Goal: Task Accomplishment & Management: Use online tool/utility

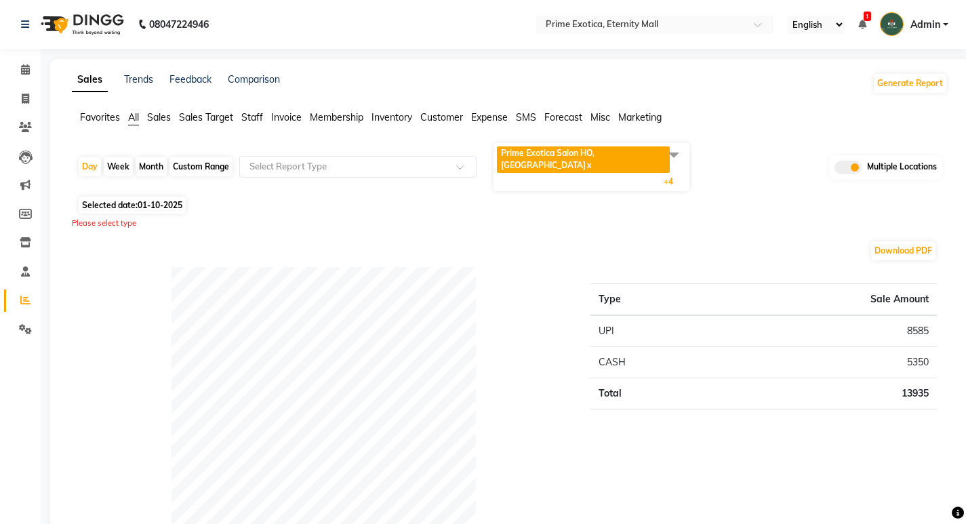
click at [589, 148] on span "Prime Exotica Salon HO, [GEOGRAPHIC_DATA]" at bounding box center [548, 159] width 94 height 22
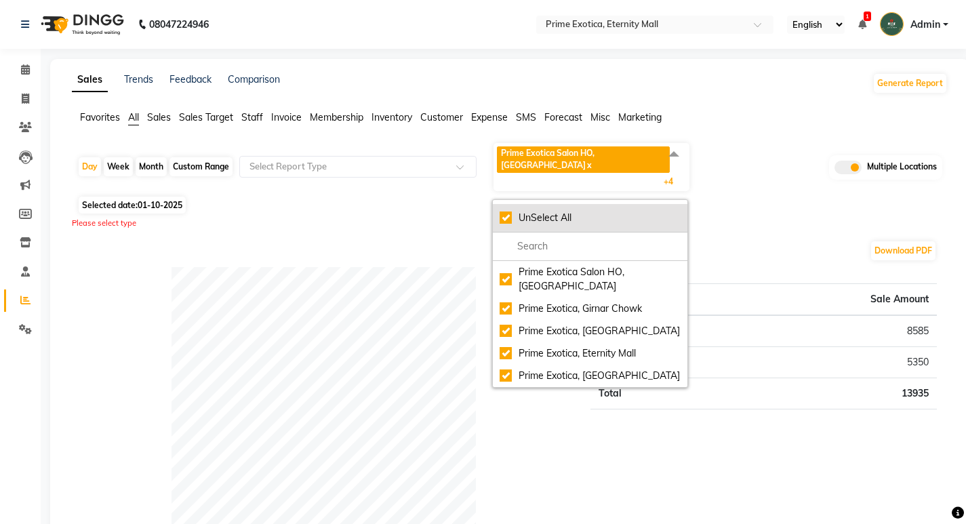
click at [499, 211] on div "UnSelect All" at bounding box center [589, 218] width 181 height 14
checkbox input "false"
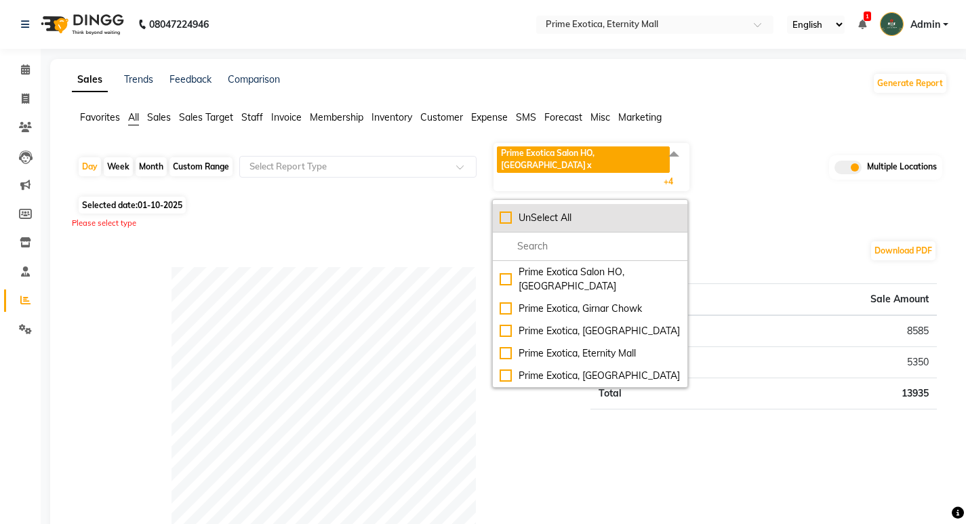
checkbox input "false"
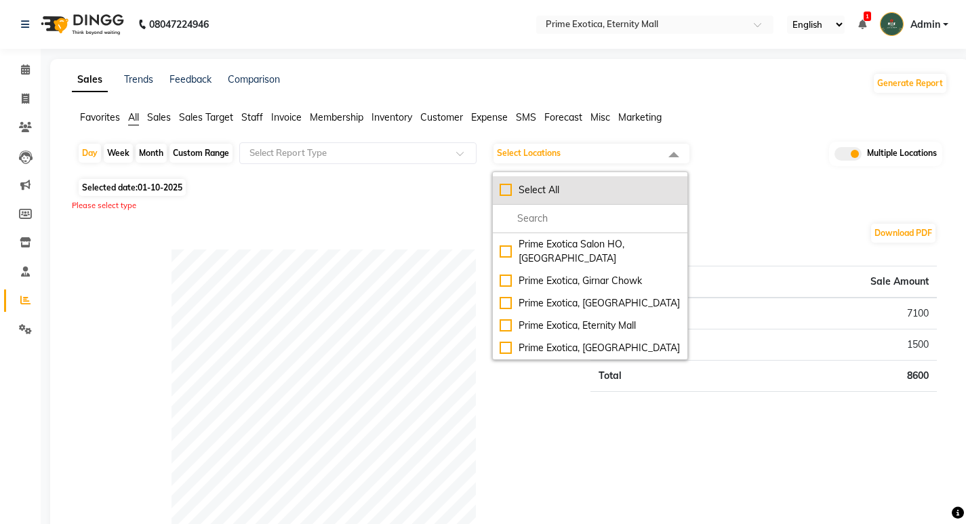
click at [508, 192] on div "Select All" at bounding box center [589, 190] width 181 height 14
checkbox input "true"
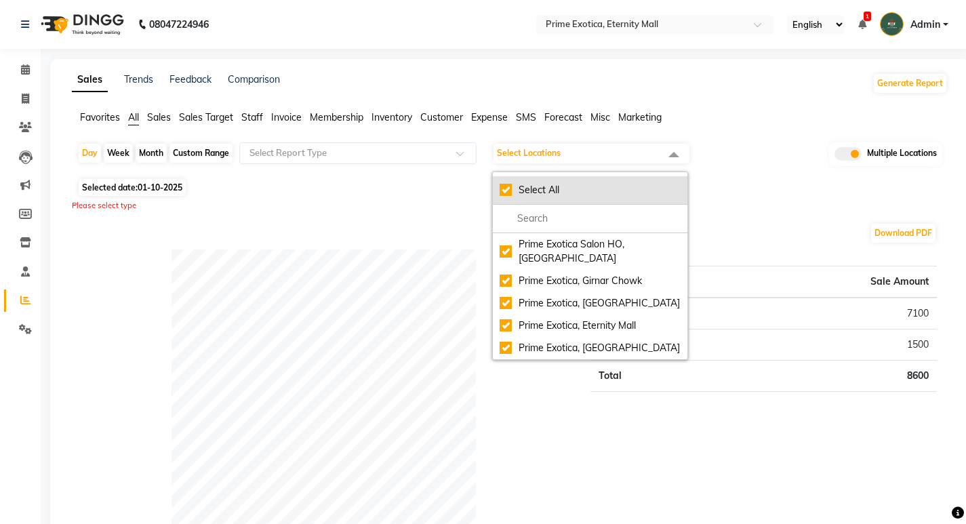
checkbox input "true"
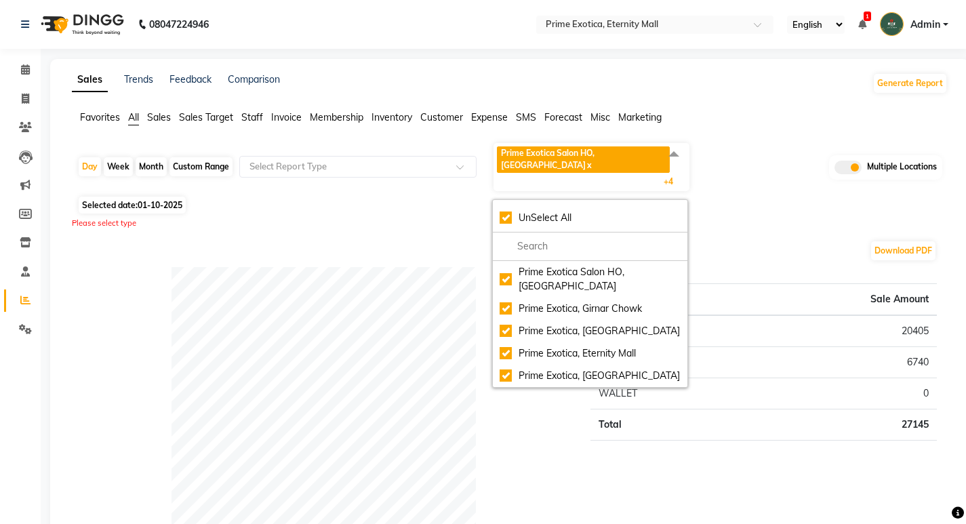
click at [358, 218] on div "Please select type" at bounding box center [510, 224] width 876 height 12
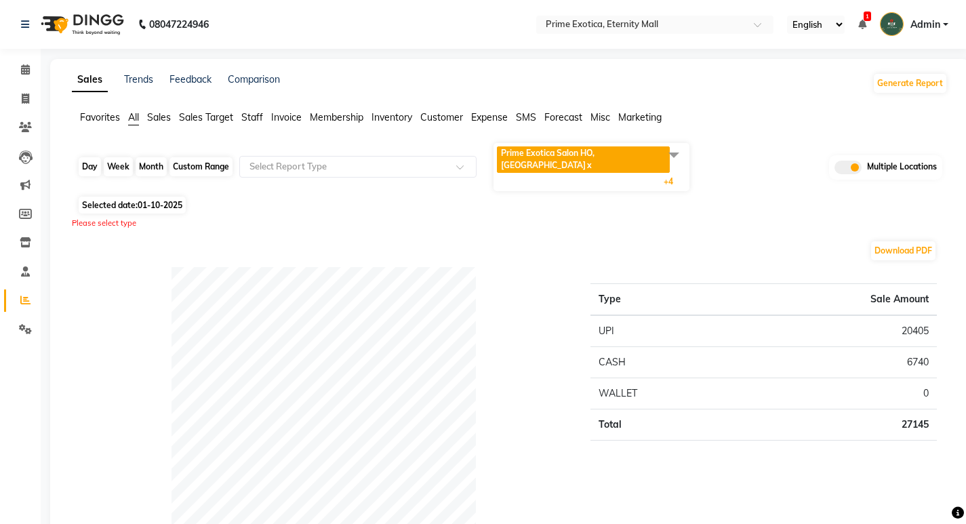
click at [79, 157] on div "Day" at bounding box center [90, 166] width 22 height 19
select select "10"
select select "2025"
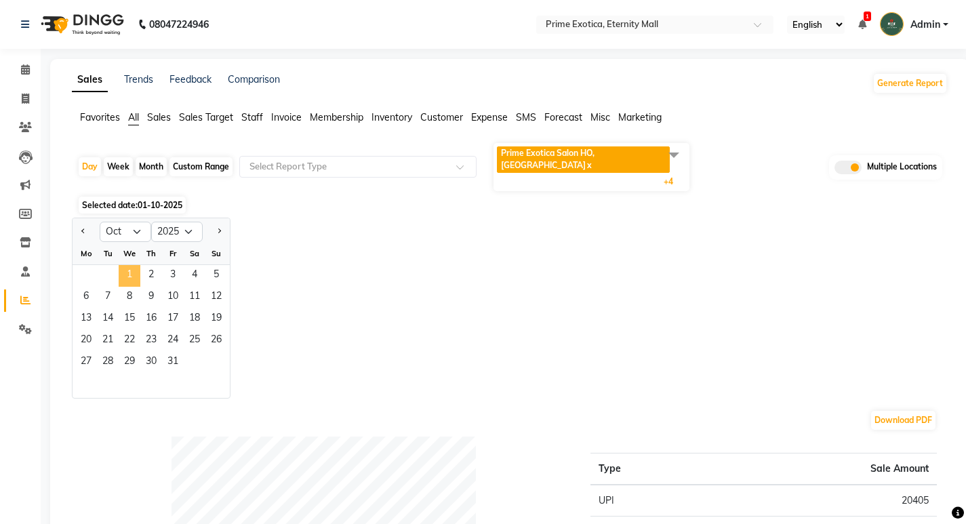
click at [133, 265] on span "1" at bounding box center [130, 276] width 22 height 22
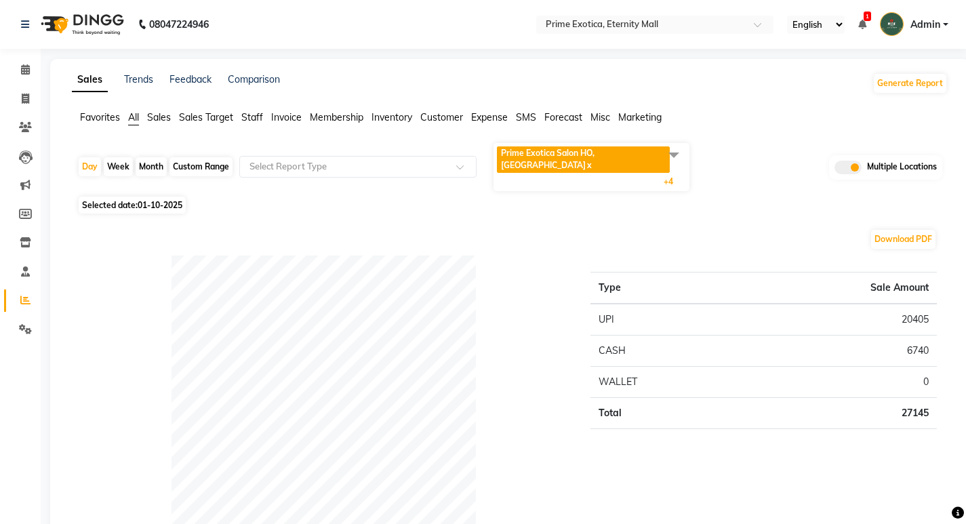
click at [497, 228] on div "Download PDF" at bounding box center [506, 239] width 859 height 22
